Goal: Register for event/course

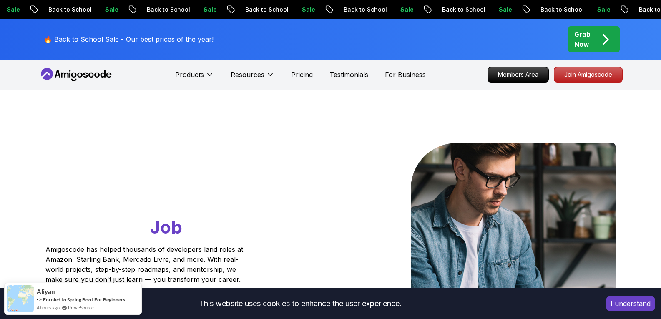
click at [150, 225] on span "Job" at bounding box center [166, 227] width 32 height 21
drag, startPoint x: 135, startPoint y: 225, endPoint x: 134, endPoint y: 220, distance: 4.7
click at [169, 229] on h1 "Go From Learning to Hired: Master Java, Spring Boot & Cloud Skills That Get You…" at bounding box center [160, 191] width 230 height 96
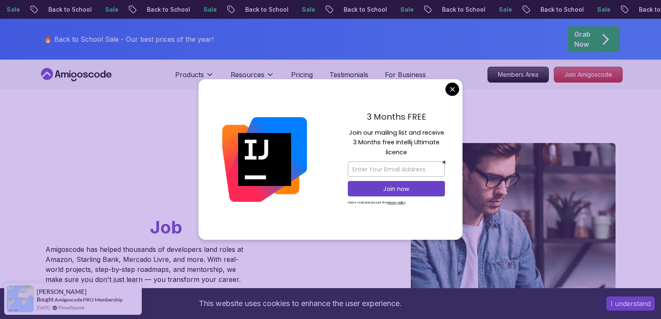
click at [430, 106] on div "3 Months FREE Join our mailing list and receive 3 Months free Intellij Ultimate…" at bounding box center [396, 159] width 132 height 161
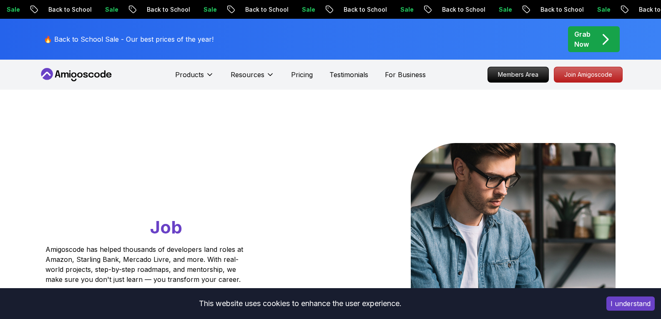
click at [592, 35] on div "Grab Now" at bounding box center [593, 39] width 39 height 20
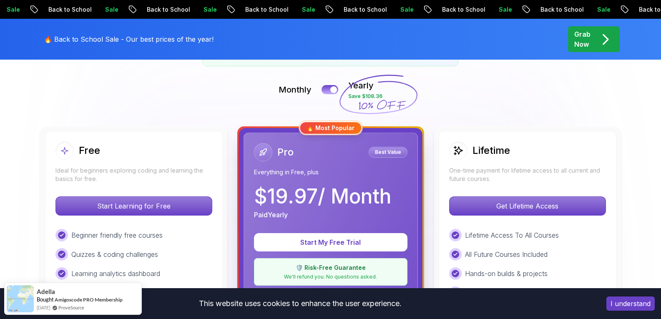
scroll to position [191, 0]
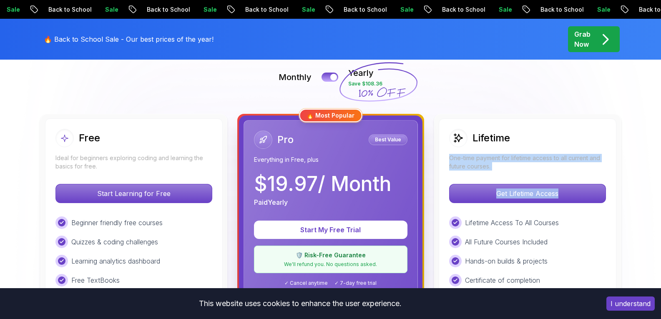
drag, startPoint x: 592, startPoint y: 136, endPoint x: 621, endPoint y: 189, distance: 60.3
click at [621, 189] on div "Lifetime One-time payment for lifetime access to all current and future courses…" at bounding box center [527, 311] width 187 height 395
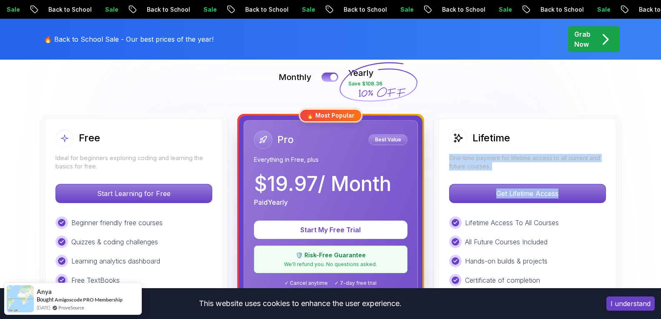
click at [549, 162] on p "One-time payment for lifetime access to all current and future courses." at bounding box center [527, 162] width 157 height 17
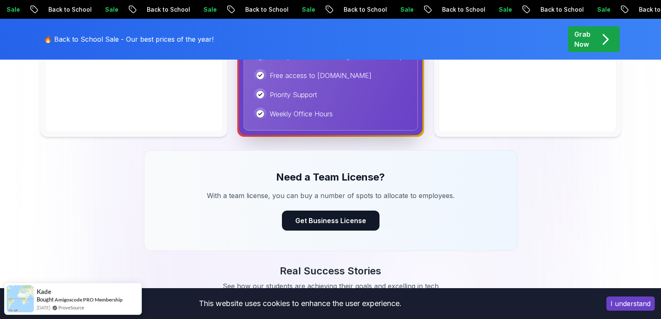
scroll to position [573, 0]
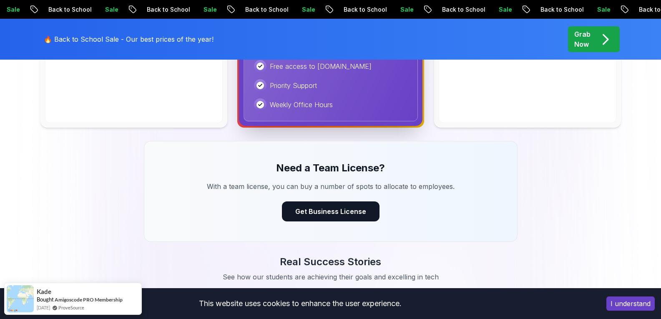
drag, startPoint x: 549, startPoint y: 160, endPoint x: 542, endPoint y: 103, distance: 57.2
drag, startPoint x: 542, startPoint y: 103, endPoint x: 487, endPoint y: 200, distance: 111.6
click at [487, 200] on div "Need a Team License? With a team license, you can buy a number of spots to allo…" at bounding box center [331, 191] width 374 height 101
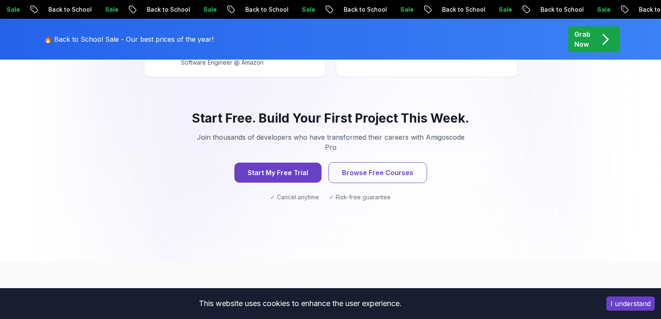
scroll to position [884, 0]
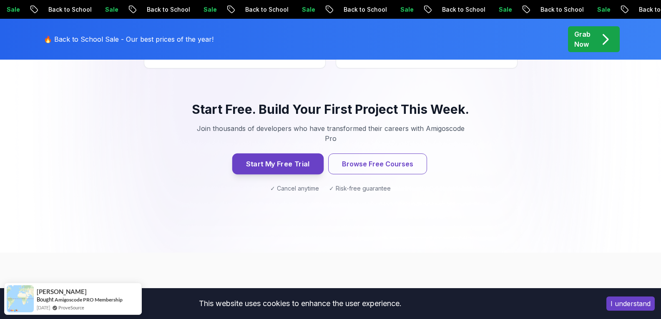
click at [306, 154] on button "Start My Free Trial" at bounding box center [277, 164] width 91 height 21
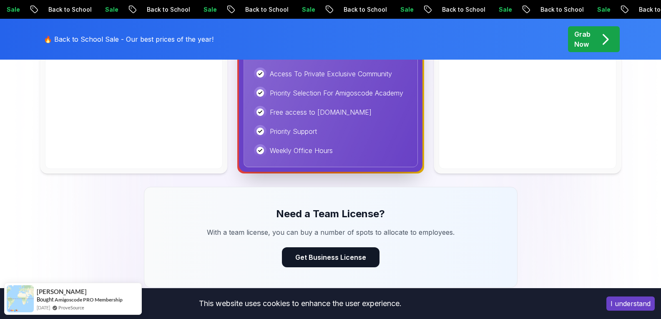
scroll to position [514, 0]
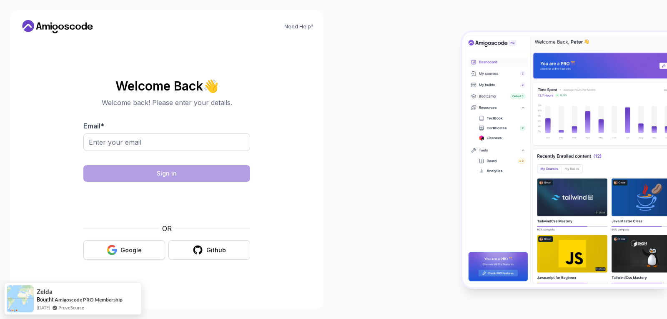
click at [113, 246] on icon "button" at bounding box center [112, 247] width 8 height 4
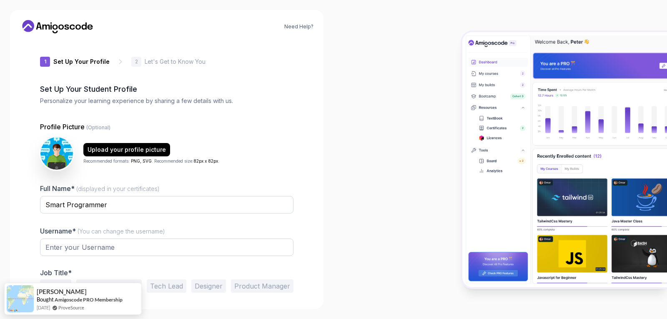
type input "charmingquokkadb05e"
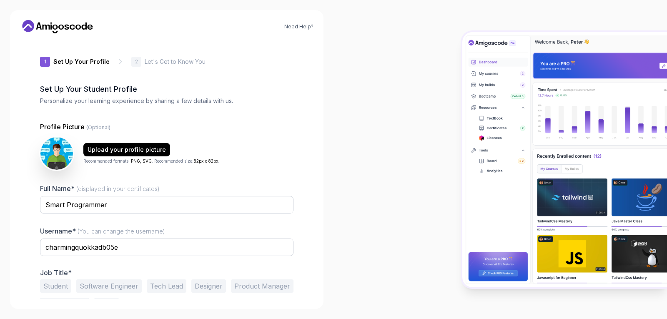
click at [295, 154] on div "1 Set Up Your Profile 1 Set Up Your Profile 2 Let's Get to Know You Set Up Your…" at bounding box center [167, 169] width 280 height 259
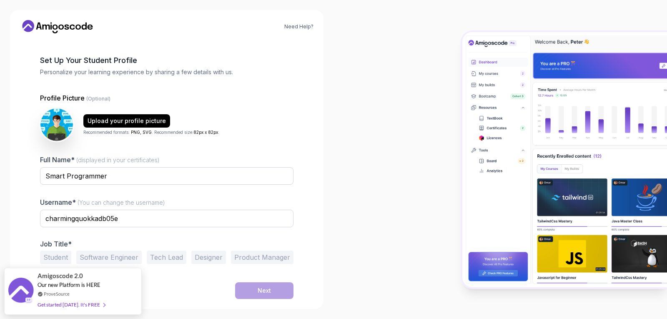
click at [115, 257] on button "Software Engineer" at bounding box center [108, 257] width 65 height 13
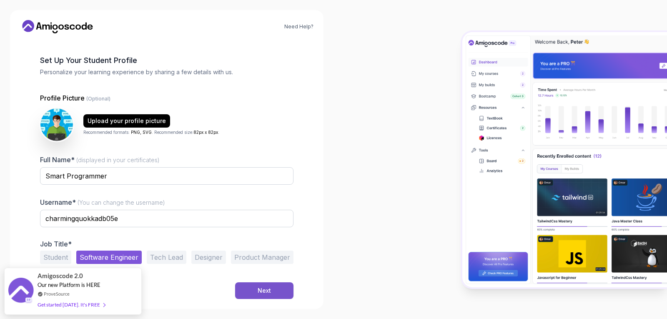
click at [244, 287] on button "Next" at bounding box center [264, 290] width 58 height 17
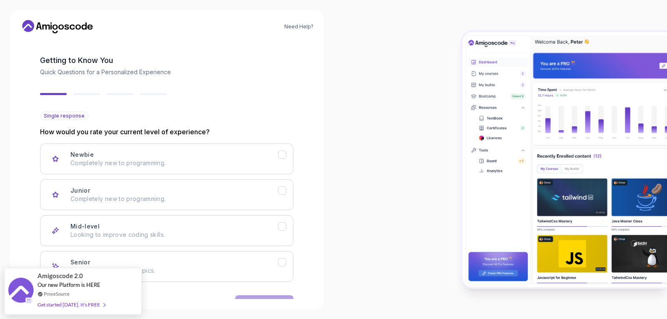
click at [305, 254] on div "2 Let's Get to Know You 1 Set Up Your Profile 2 Let's Get to Know You Getting t…" at bounding box center [167, 140] width 280 height 259
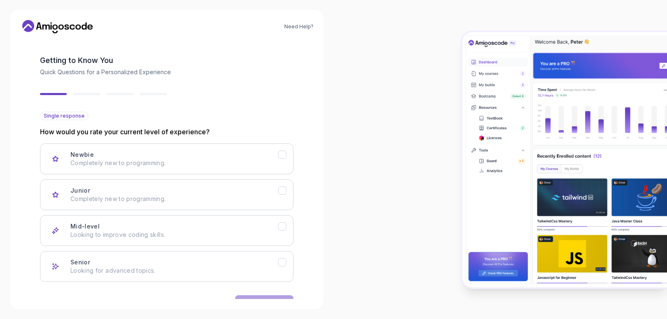
click at [305, 254] on div "2 Let's Get to Know You 1 Set Up Your Profile 2 Let's Get to Know You Getting t…" at bounding box center [167, 140] width 280 height 259
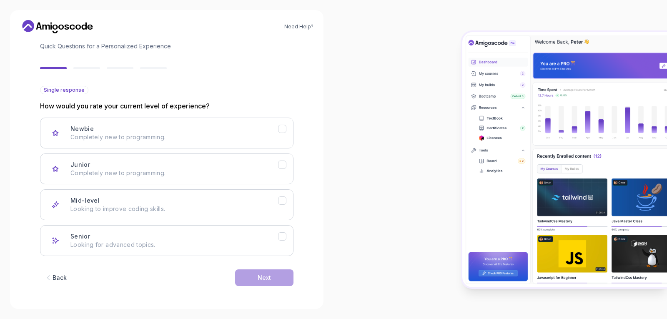
scroll to position [55, 0]
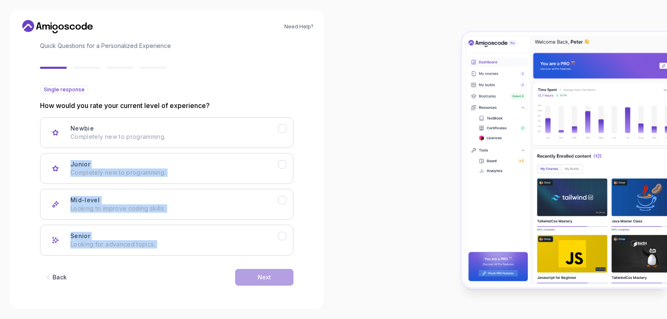
drag, startPoint x: 305, startPoint y: 254, endPoint x: 295, endPoint y: 134, distance: 120.6
click at [295, 134] on div "2 Let's Get to Know You 1 Set Up Your Profile 2 Let's Get to Know You Getting t…" at bounding box center [167, 169] width 280 height 259
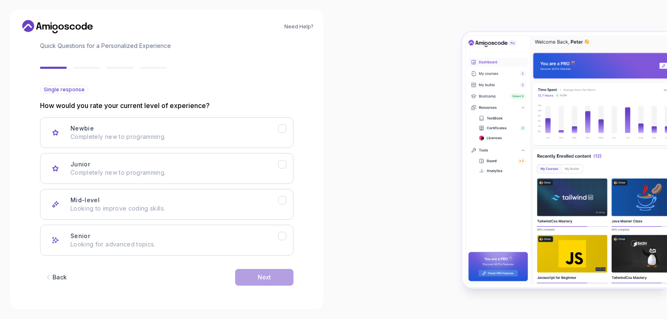
click at [305, 86] on div "2 Let's Get to Know You 1 Set Up Your Profile 2 Let's Get to Know You Getting t…" at bounding box center [167, 114] width 280 height 259
click at [248, 212] on p "Looking to improve coding skills." at bounding box center [175, 208] width 208 height 8
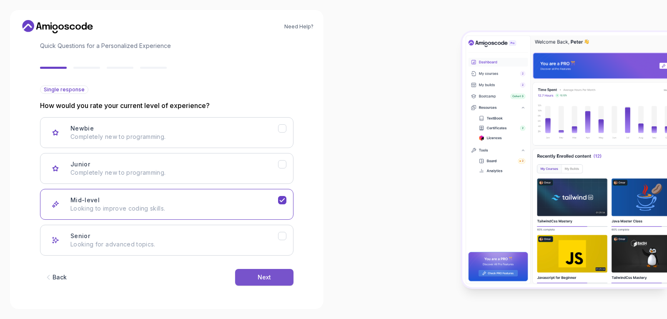
click at [256, 277] on button "Next" at bounding box center [264, 277] width 58 height 17
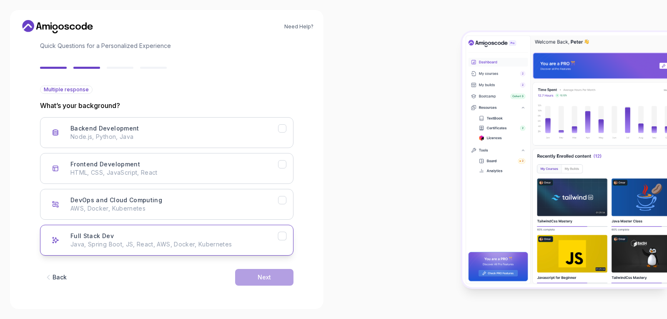
click at [224, 239] on div "Full Stack Dev Java, Spring Boot, JS, React, AWS, Docker, Kubernetes" at bounding box center [175, 240] width 208 height 17
click at [257, 275] on button "Next" at bounding box center [264, 277] width 58 height 17
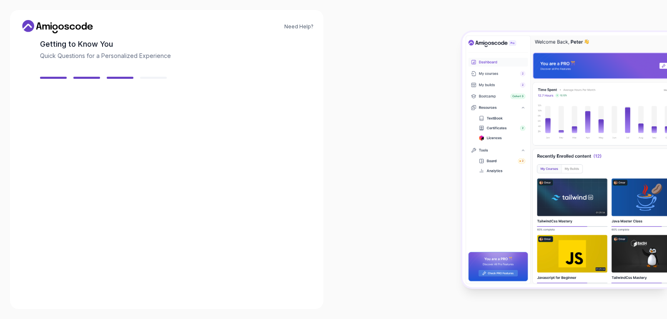
scroll to position [45, 0]
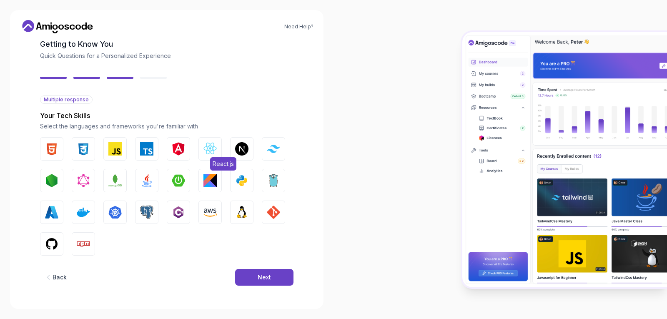
click at [200, 150] on button "React.js" at bounding box center [210, 148] width 23 height 23
click at [152, 213] on img "button" at bounding box center [146, 212] width 13 height 13
click at [205, 210] on img "button" at bounding box center [210, 212] width 13 height 13
click at [242, 210] on img "button" at bounding box center [241, 212] width 13 height 13
click at [271, 210] on img "button" at bounding box center [273, 212] width 13 height 13
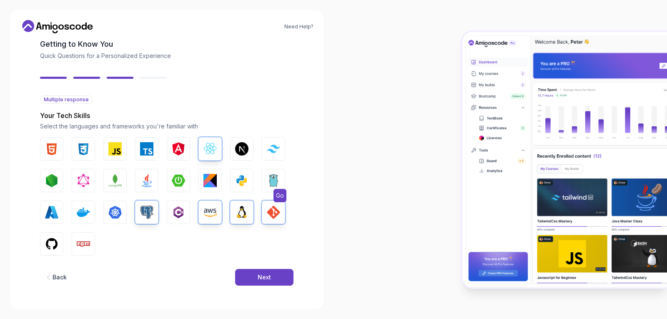
click at [275, 179] on img "button" at bounding box center [273, 180] width 13 height 13
click at [55, 239] on img "button" at bounding box center [51, 243] width 13 height 13
click at [184, 180] on img "button" at bounding box center [178, 180] width 13 height 13
click at [152, 179] on img "button" at bounding box center [146, 180] width 13 height 13
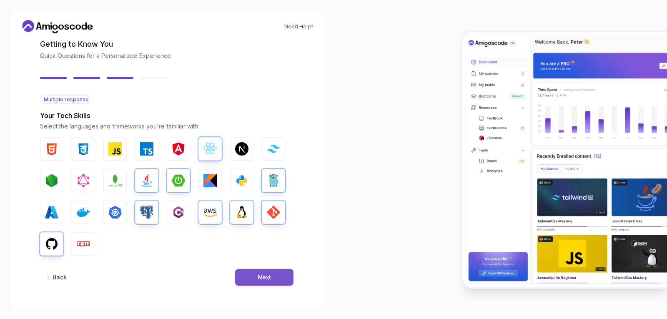
click at [255, 277] on button "Next" at bounding box center [264, 277] width 58 height 17
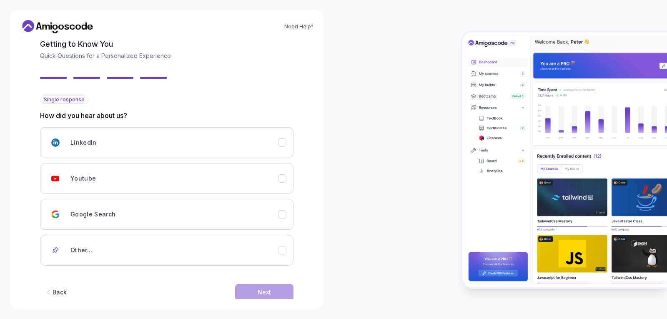
scroll to position [60, 0]
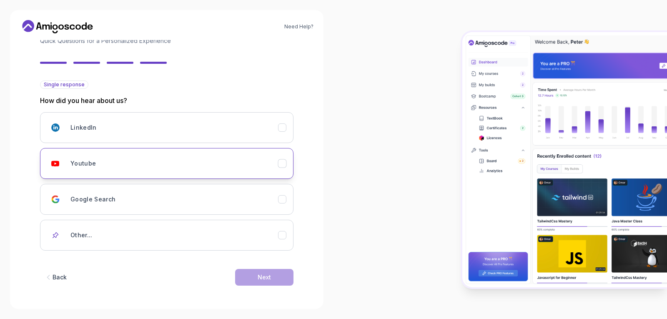
click at [200, 159] on div "Youtube" at bounding box center [175, 163] width 208 height 17
click at [166, 272] on div "Back Next" at bounding box center [167, 277] width 254 height 43
click at [239, 277] on button "Next" at bounding box center [264, 277] width 58 height 17
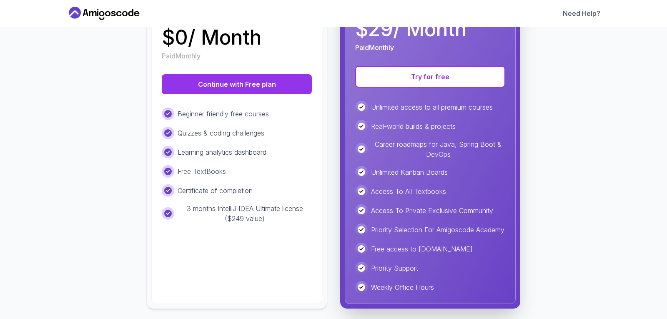
scroll to position [174, 0]
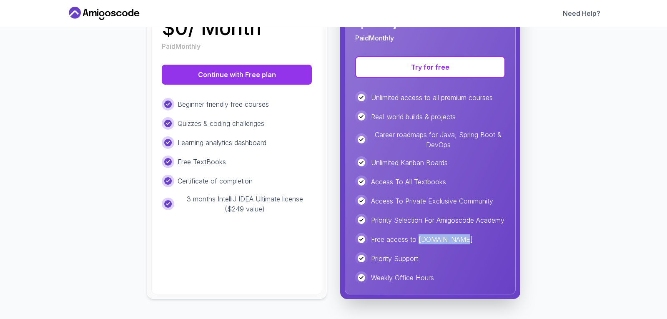
drag, startPoint x: 416, startPoint y: 240, endPoint x: 447, endPoint y: 238, distance: 31.4
click at [447, 238] on p "Free access to [DOMAIN_NAME]" at bounding box center [422, 239] width 102 height 10
copy p "Portfolly.io"
drag, startPoint x: 439, startPoint y: 239, endPoint x: 481, endPoint y: 108, distance: 137.5
click at [481, 111] on div "Real-world builds & projects" at bounding box center [430, 117] width 150 height 13
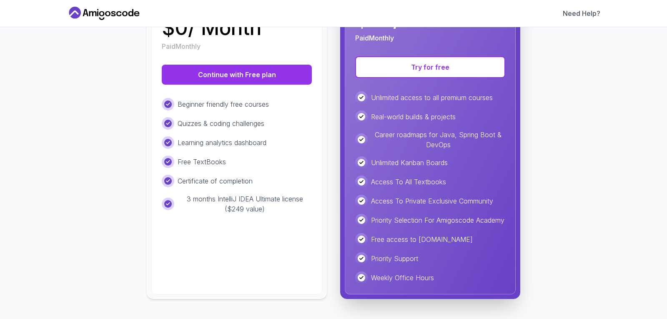
click at [581, 182] on div "Choose the Plan That's Right for You! Select the perfect plan to start your lea…" at bounding box center [334, 90] width 514 height 418
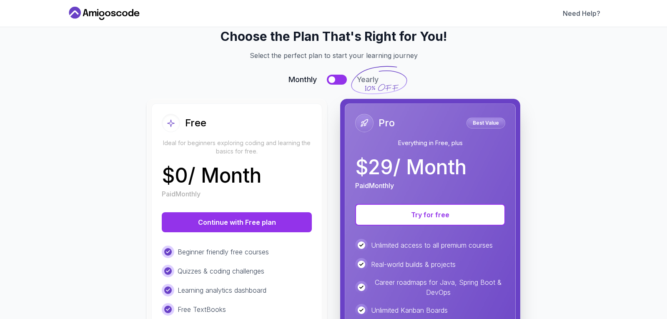
scroll to position [23, 0]
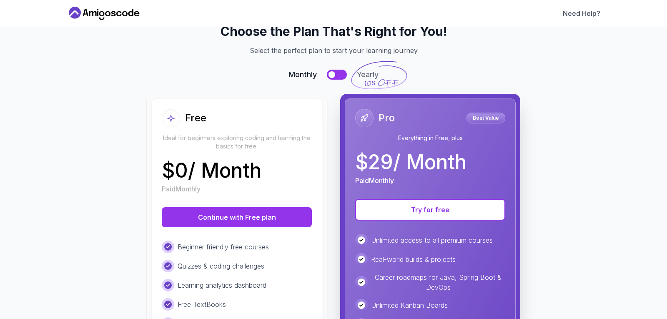
click at [545, 157] on div "Choose the Plan That's Right for You! Select the perfect plan to start your lea…" at bounding box center [334, 233] width 514 height 418
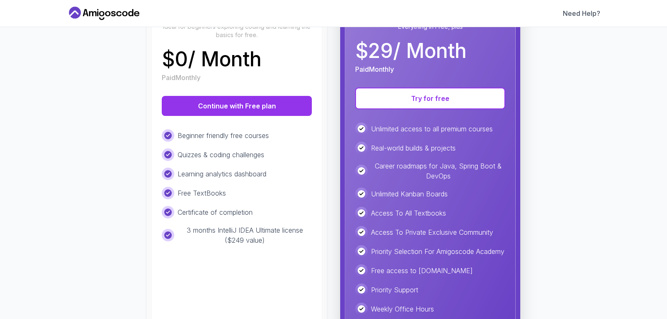
scroll to position [98, 0]
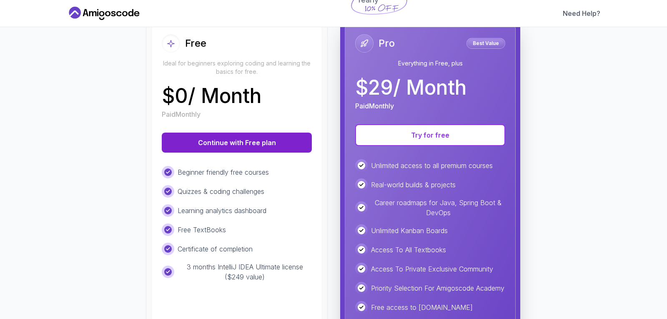
click at [245, 138] on button "Continue with Free plan" at bounding box center [237, 143] width 150 height 20
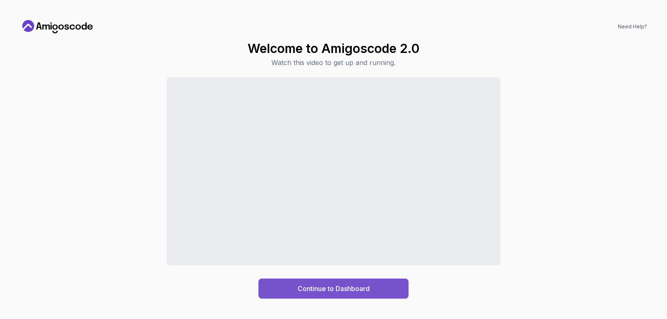
click at [282, 285] on button "Continue to Dashboard" at bounding box center [334, 289] width 150 height 20
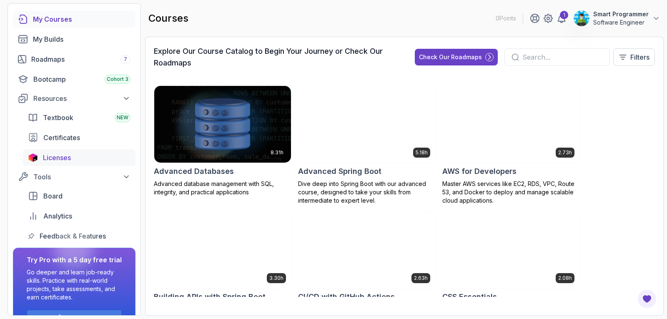
scroll to position [60, 0]
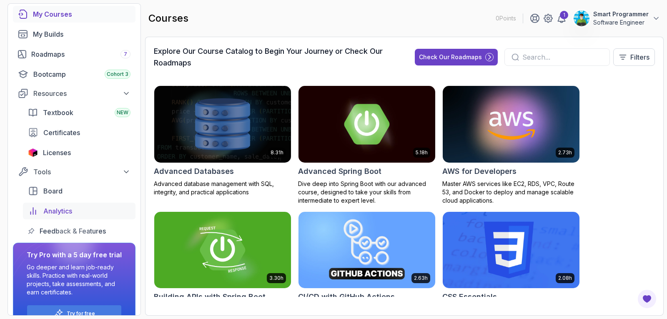
click at [103, 214] on div "Analytics" at bounding box center [86, 211] width 87 height 10
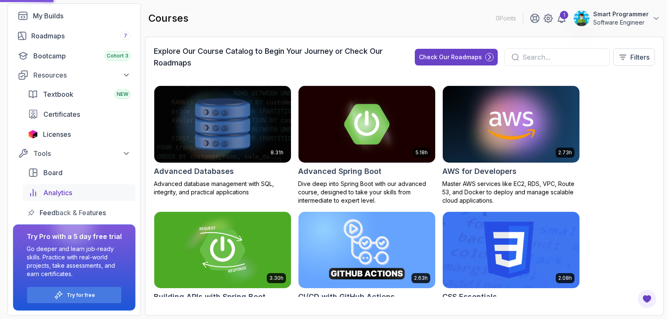
scroll to position [79, 0]
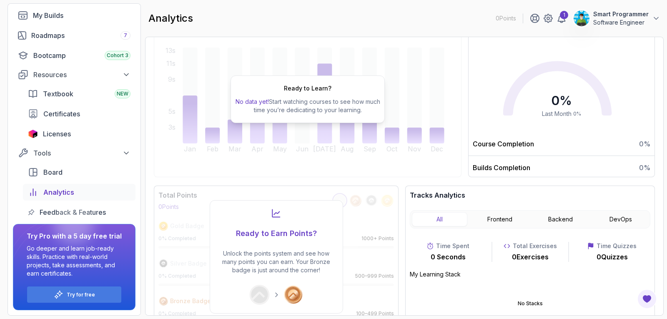
scroll to position [108, 0]
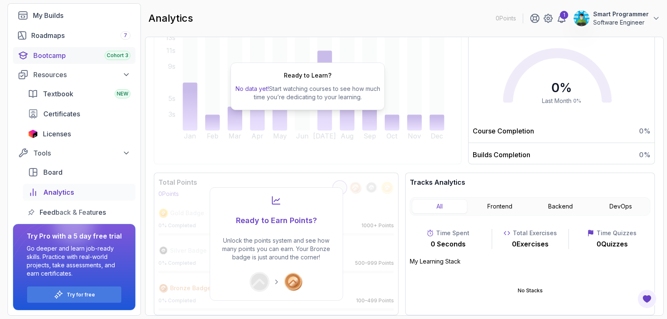
click at [77, 53] on div "Bootcamp Cohort 3" at bounding box center [81, 55] width 97 height 10
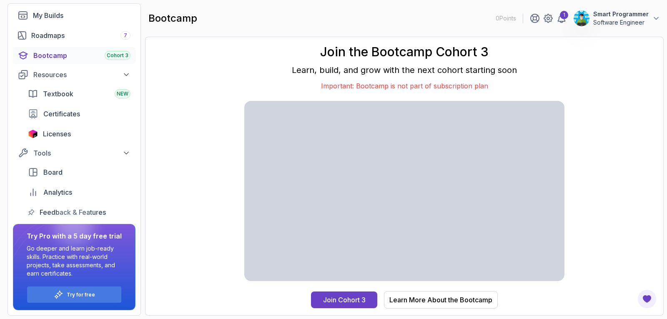
drag, startPoint x: 187, startPoint y: 170, endPoint x: 224, endPoint y: 144, distance: 45.1
drag, startPoint x: 224, startPoint y: 144, endPoint x: 192, endPoint y: 153, distance: 33.3
click at [192, 153] on div "Join the Bootcamp Cohort 3 Learn, build, and grow with the next cohort starting…" at bounding box center [404, 176] width 501 height 262
click at [340, 300] on div "Join Cohort 3" at bounding box center [344, 300] width 43 height 10
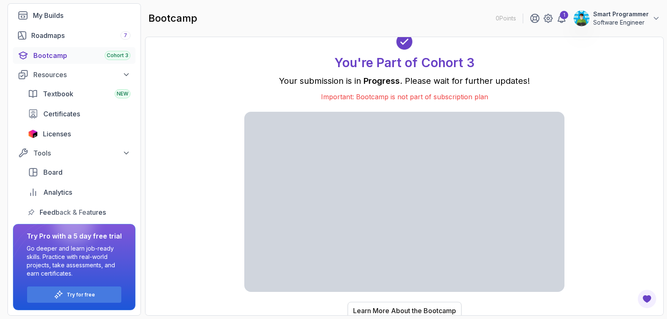
click at [387, 306] on div "Learn More About the Bootcamp" at bounding box center [404, 311] width 103 height 10
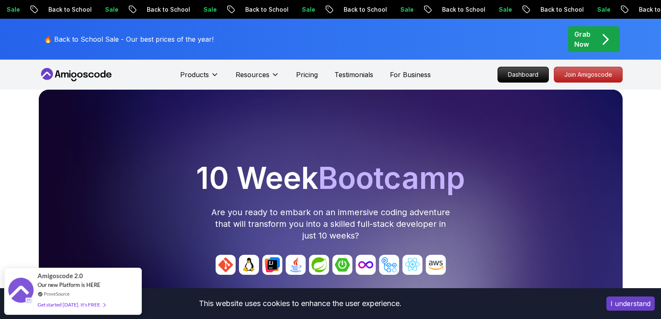
click at [485, 181] on h1 "10 Week Bootcamp" at bounding box center [330, 178] width 577 height 30
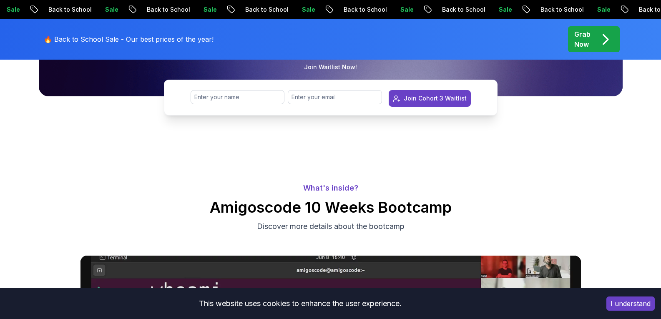
scroll to position [237, 0]
